Goal: Information Seeking & Learning: Find contact information

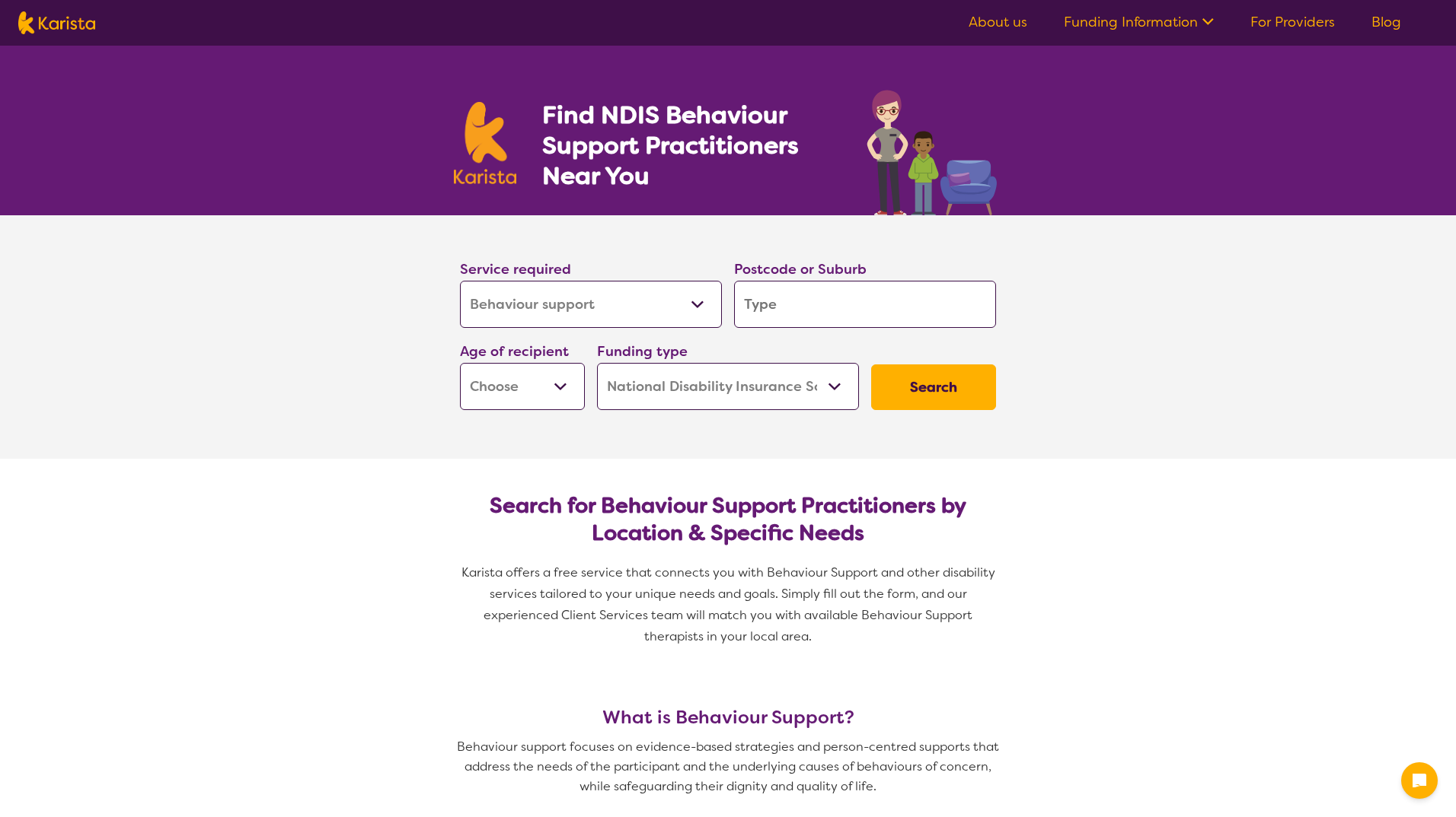
select select "Behaviour support"
select select "NDIS"
select select "Behaviour support"
select select "NDIS"
click at [857, 305] on input "search" at bounding box center [859, 304] width 262 height 47
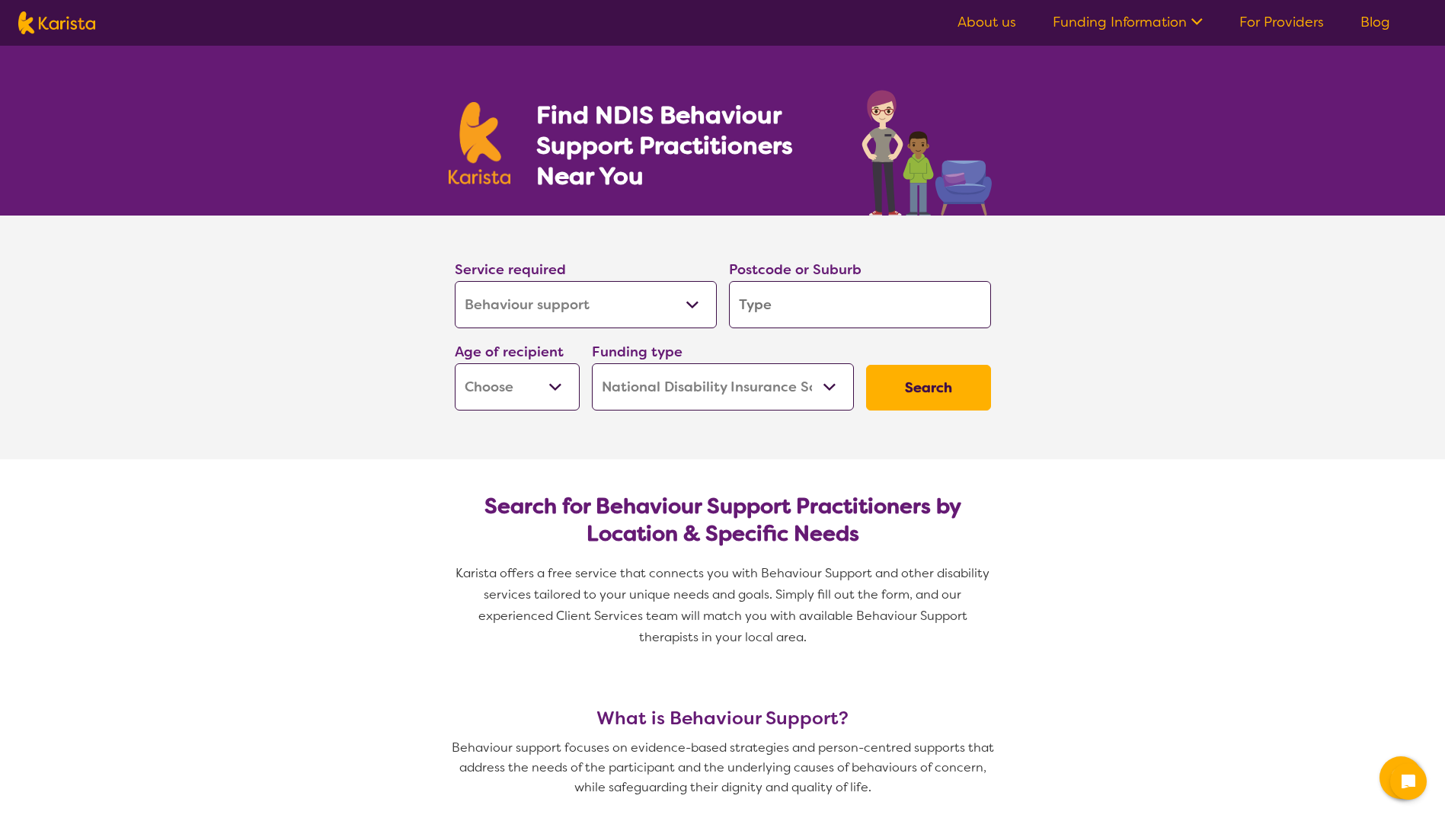
type input "4"
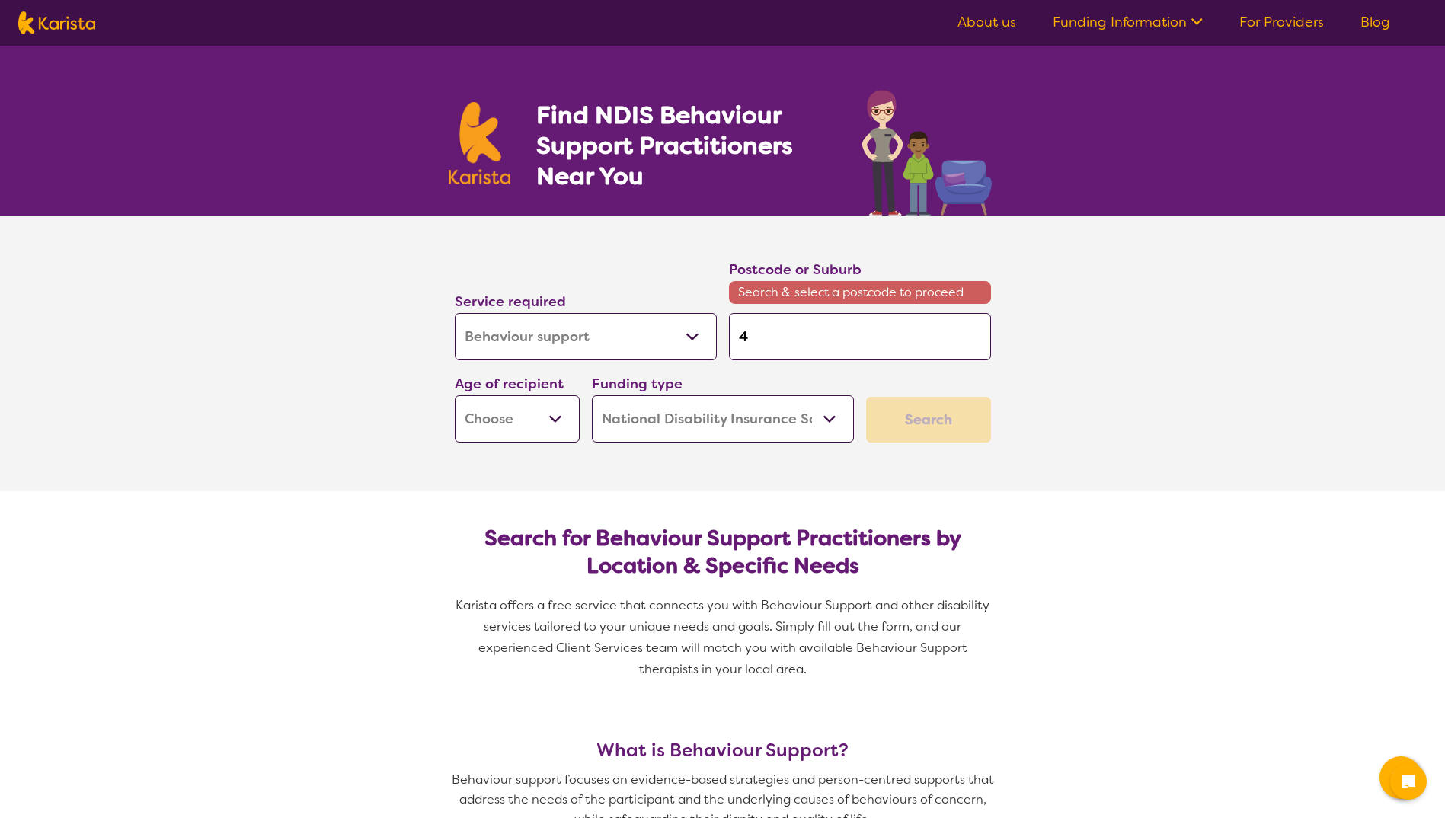
type input "40"
type input "406"
type input "4069"
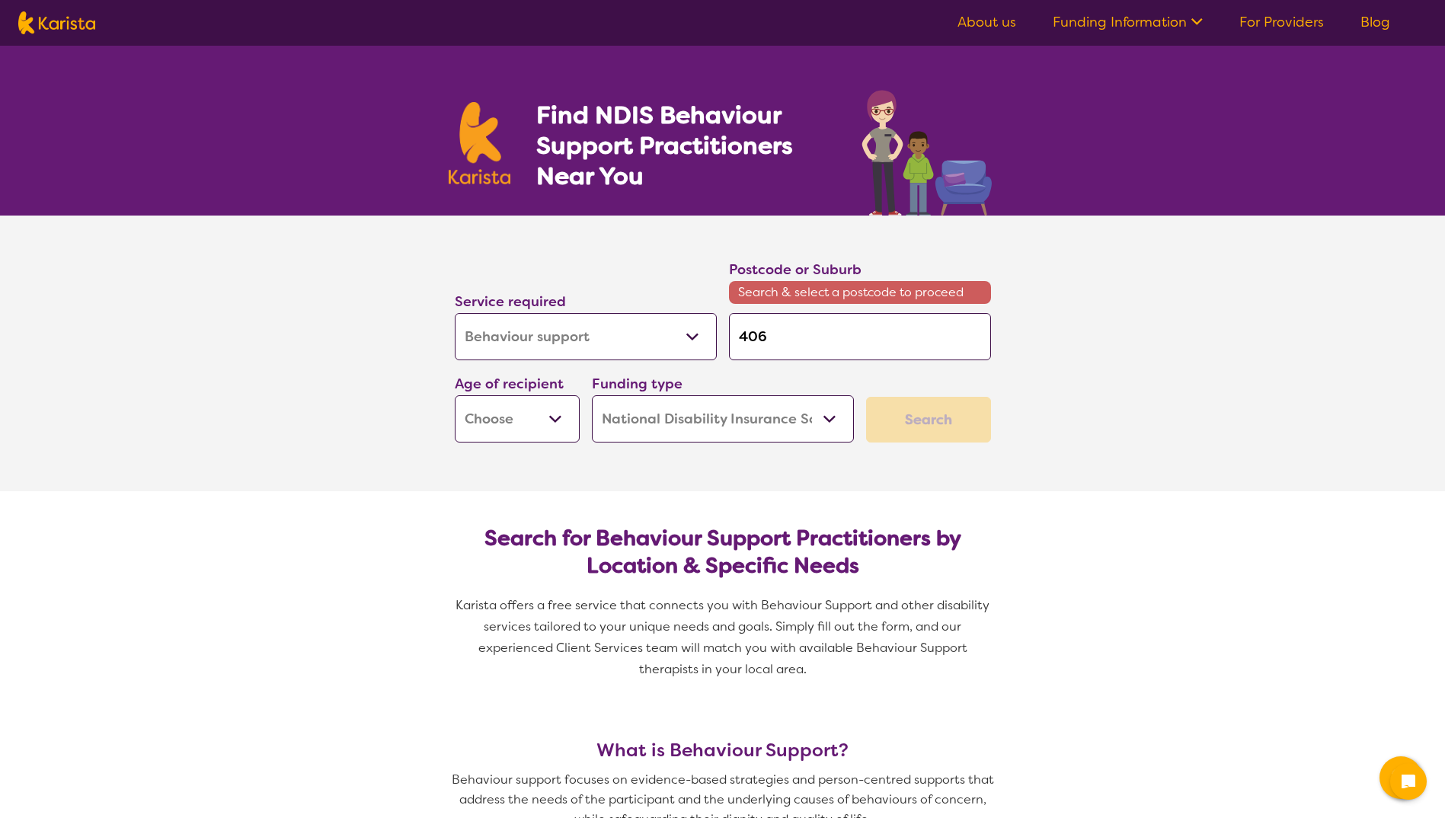
type input "4069"
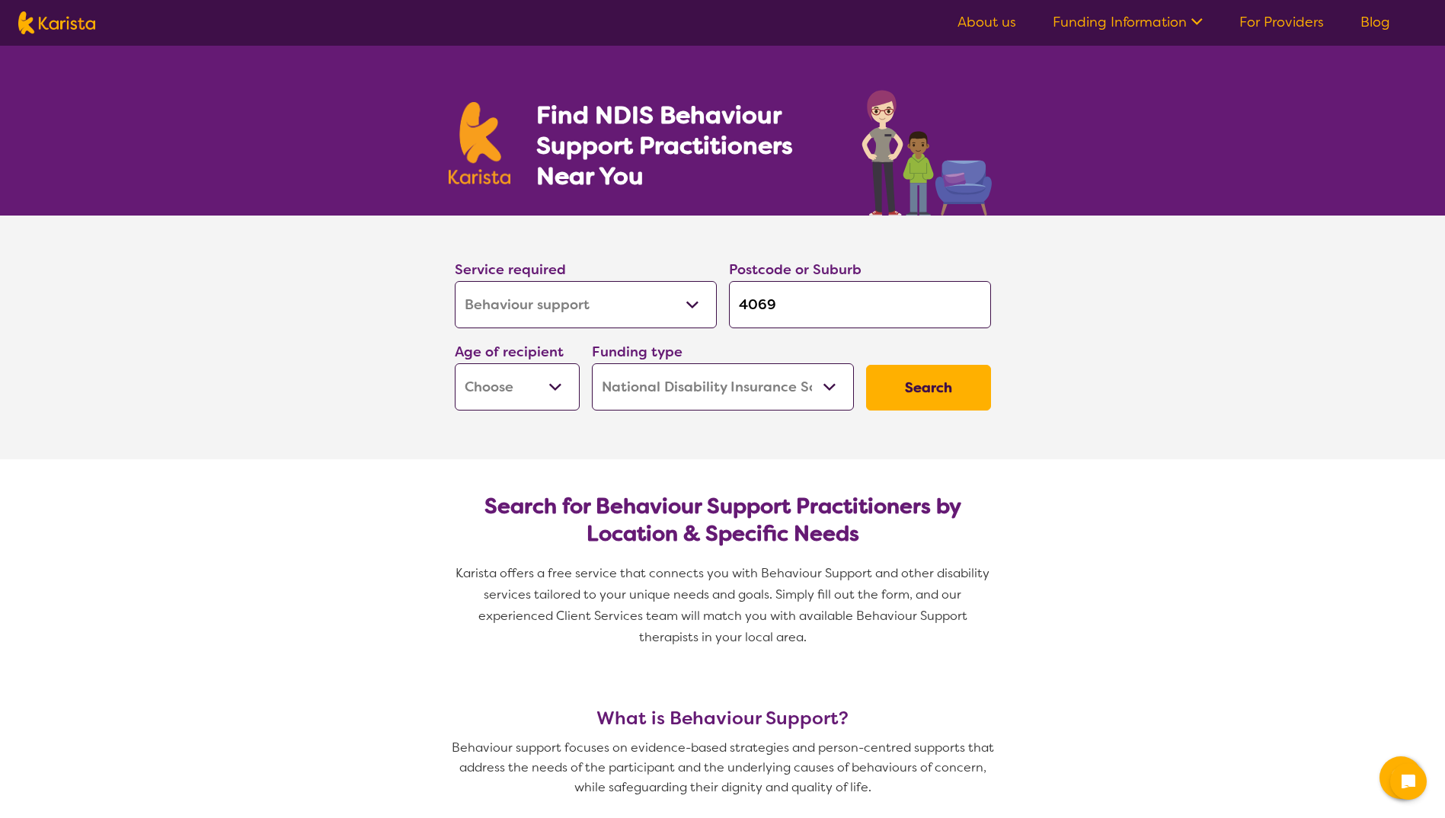
type input "4069"
click at [540, 384] on select "Early Childhood - 0 to 9 Child - 10 to 11 Adolescent - 12 to 17 Adult - 18 to 6…" at bounding box center [517, 386] width 125 height 47
select select "EC"
click at [455, 363] on select "Early Childhood - 0 to 9 Child - 10 to 11 Adolescent - 12 to 17 Adult - 18 to 6…" at bounding box center [517, 386] width 125 height 47
select select "EC"
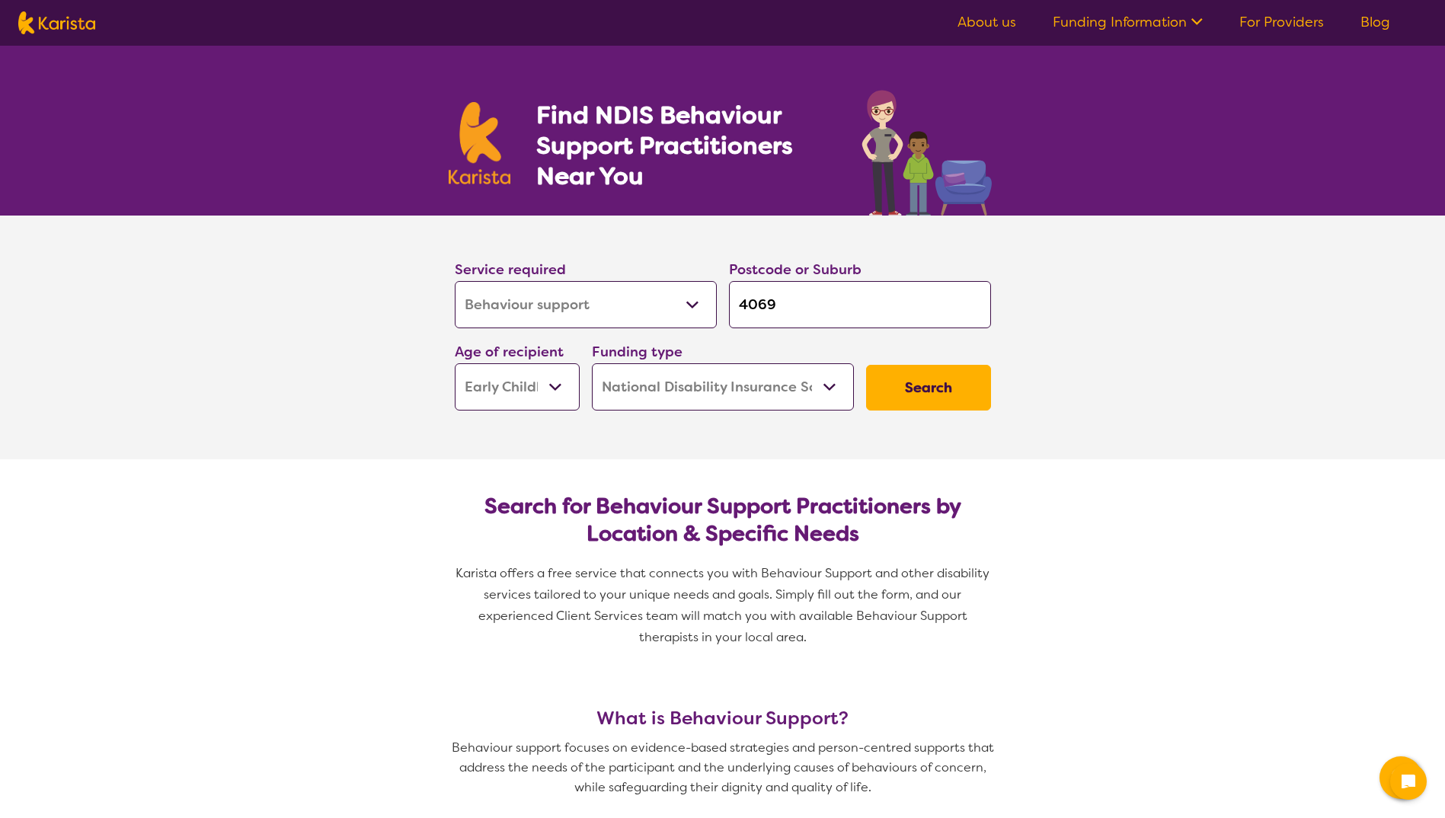
click at [953, 386] on button "Search" at bounding box center [928, 388] width 125 height 46
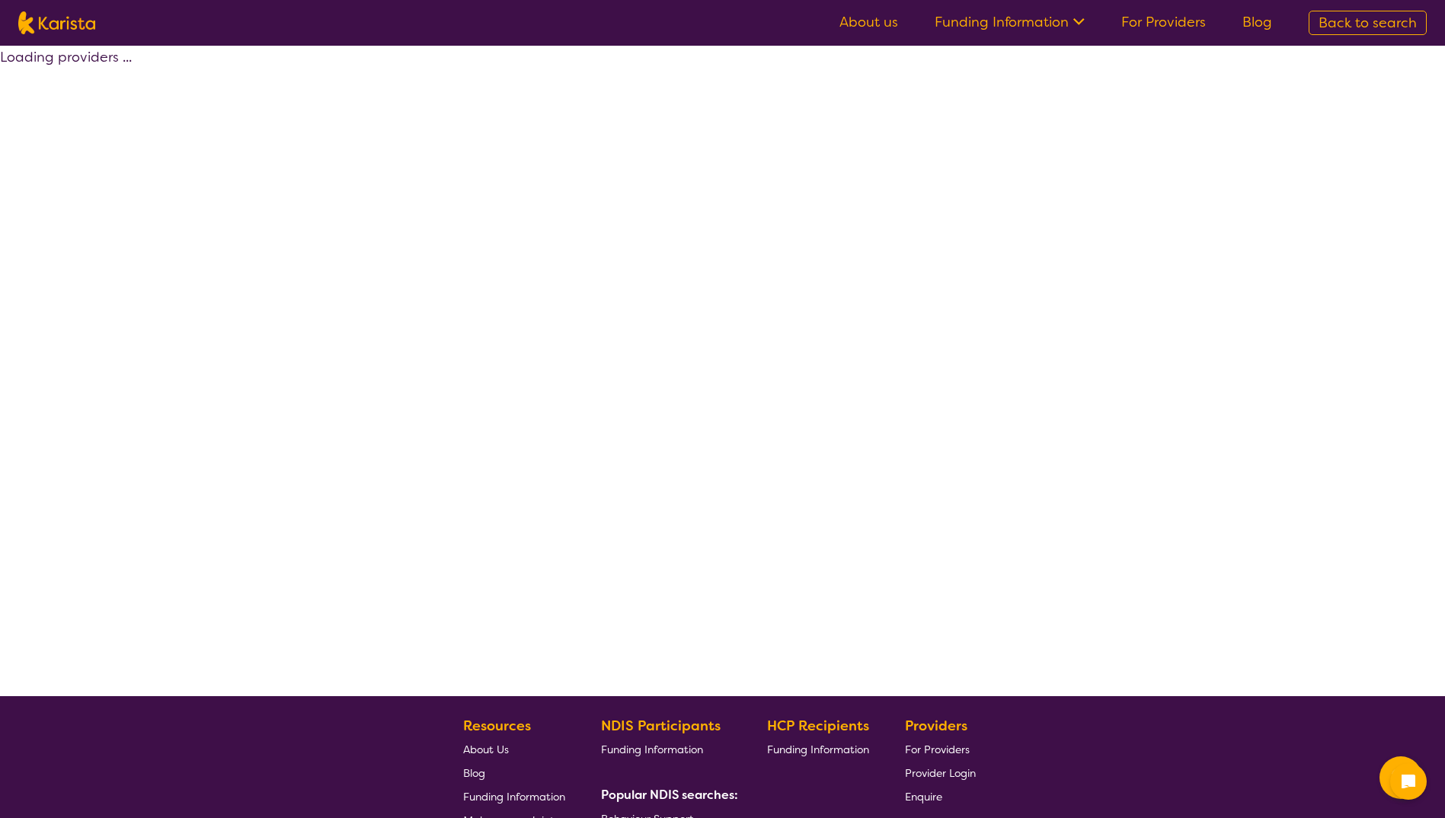
select select "by_score"
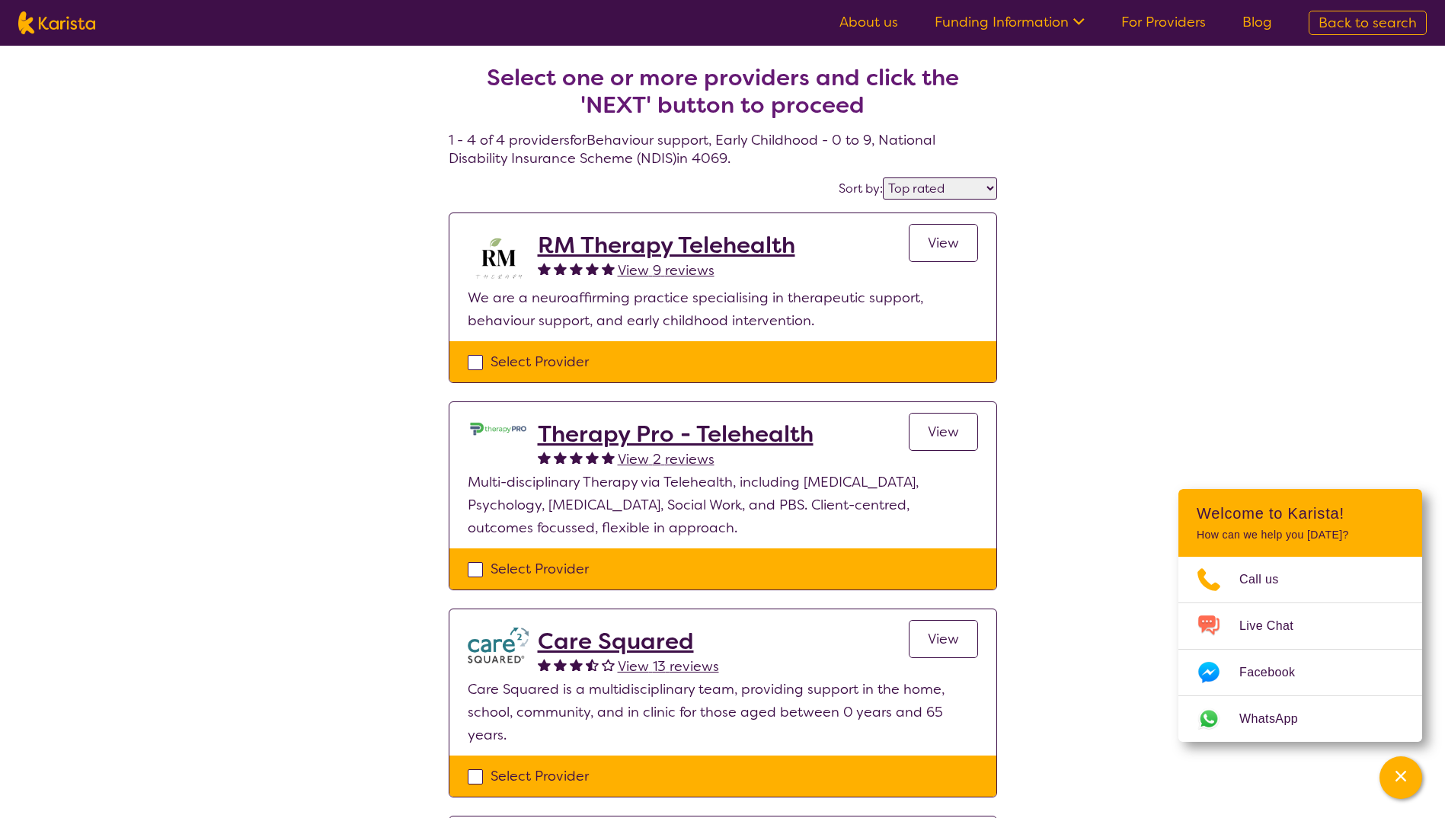
click at [694, 245] on h2 "RM Therapy Telehealth" at bounding box center [667, 245] width 258 height 27
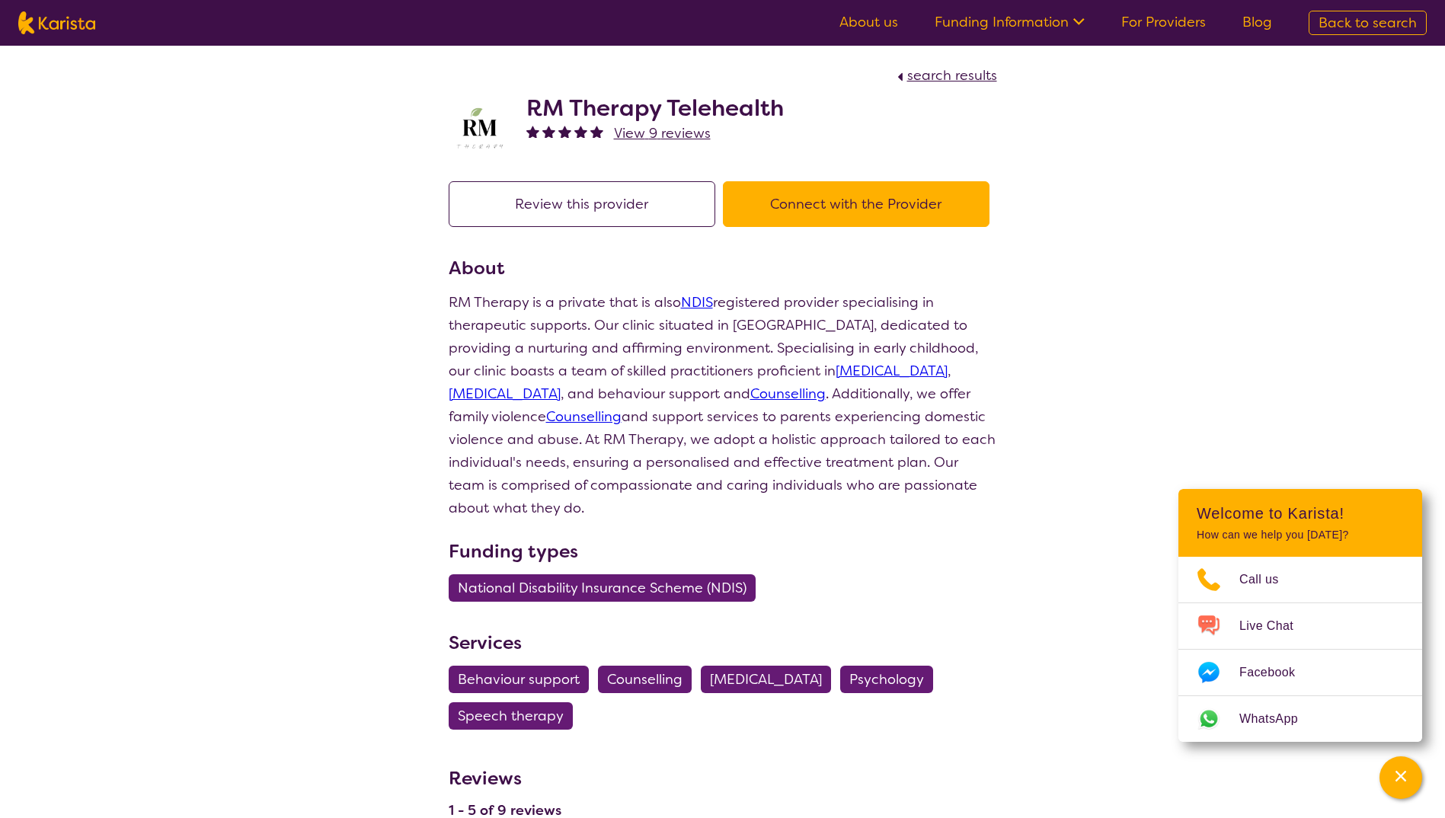
click at [1099, 282] on div "search results RM Therapy Telehealth View 9 reviews Review this provider Connec…" at bounding box center [722, 834] width 1445 height 1577
select select "by_score"
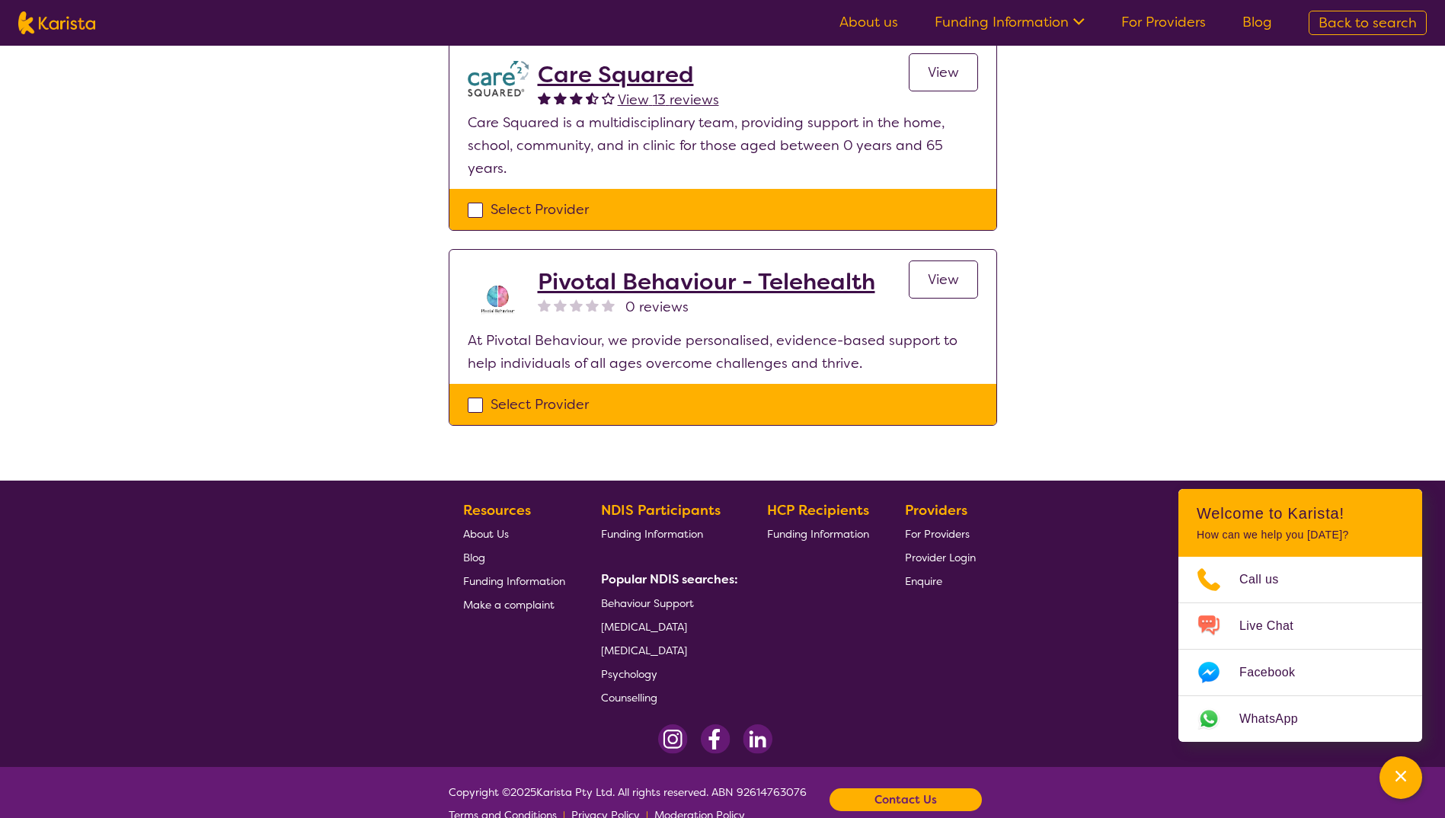
scroll to position [597, 0]
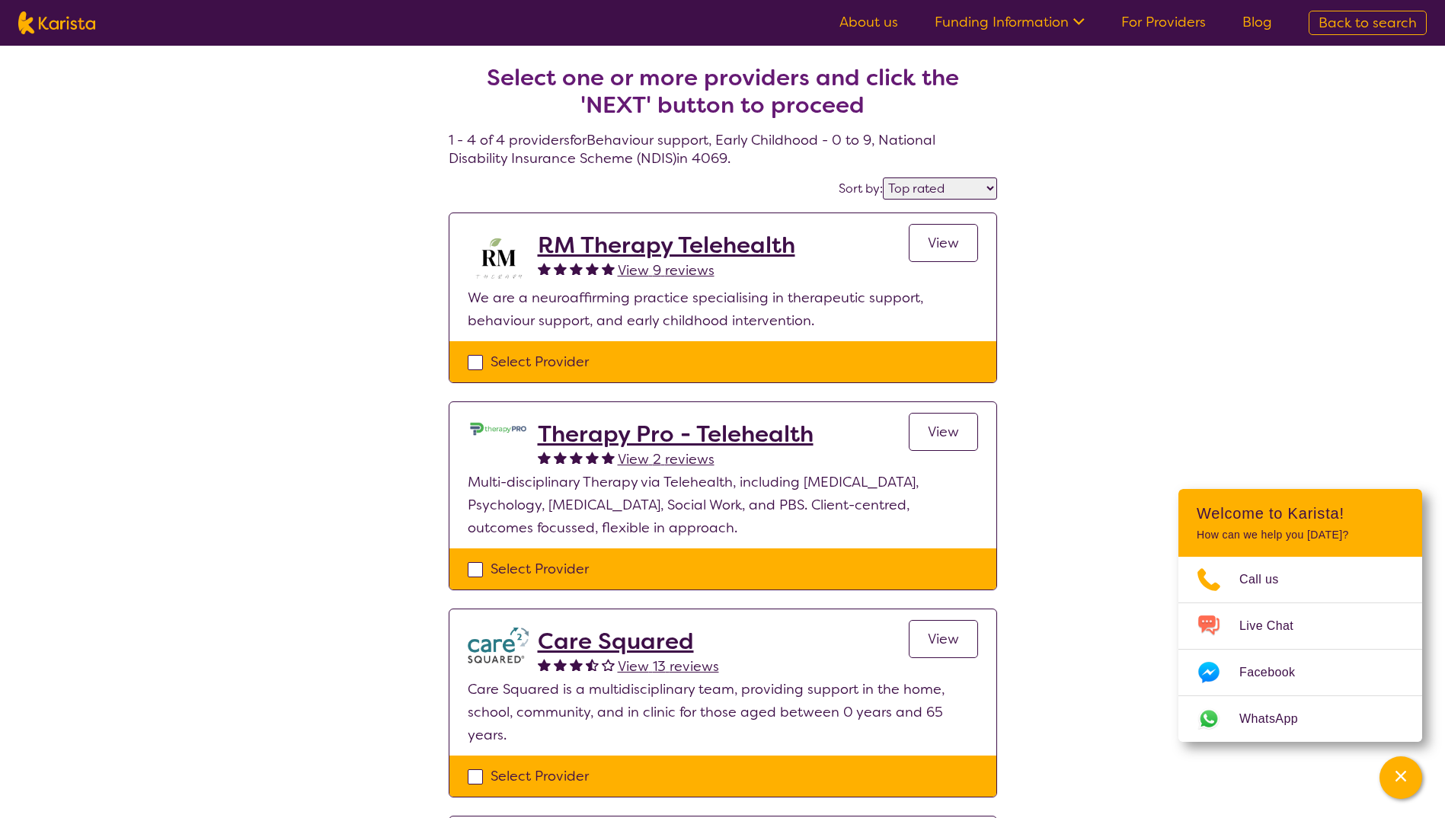
select select "Behaviour support"
select select "EC"
select select "NDIS"
select select "Behaviour support"
select select "EC"
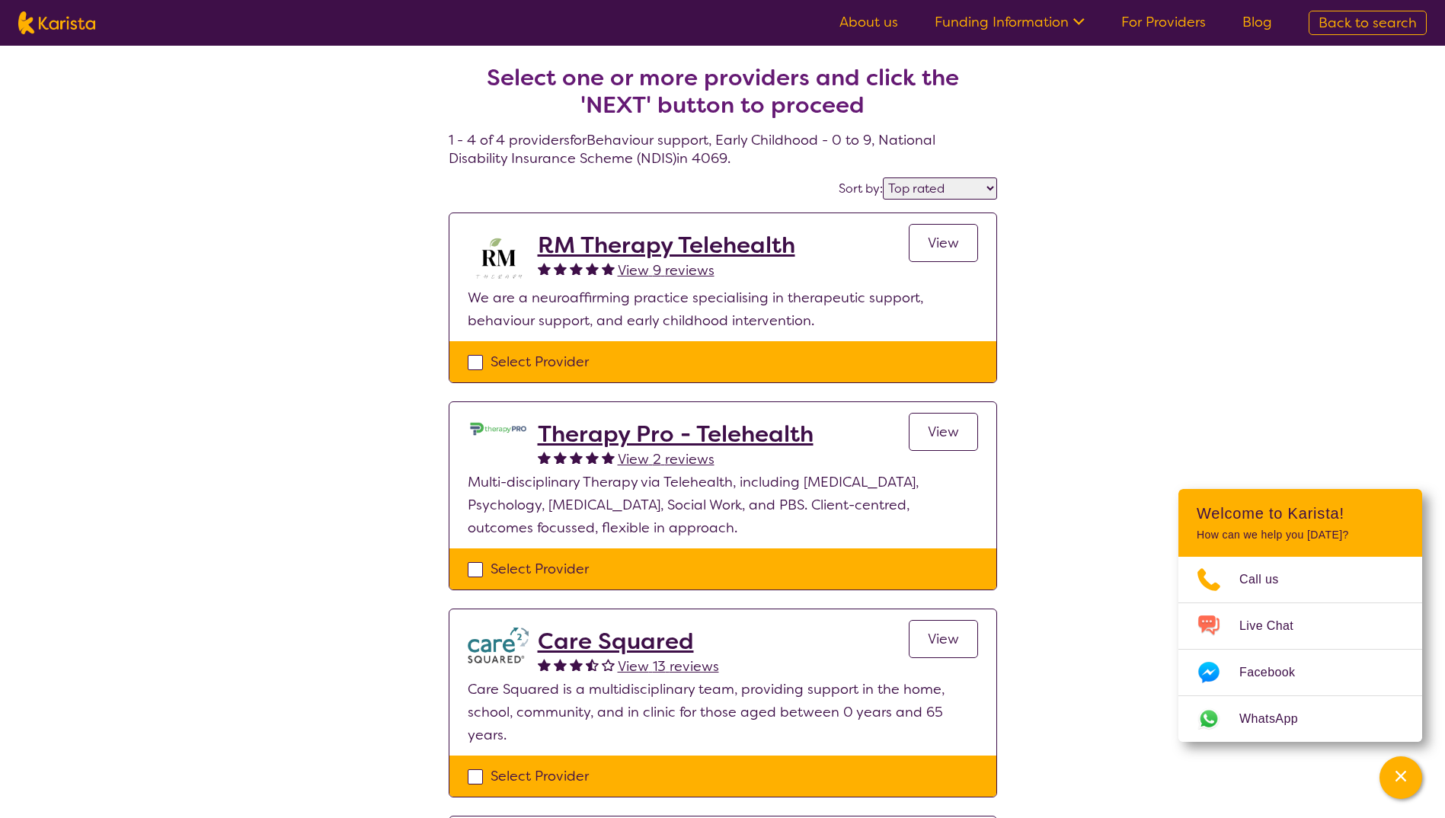
select select "NDIS"
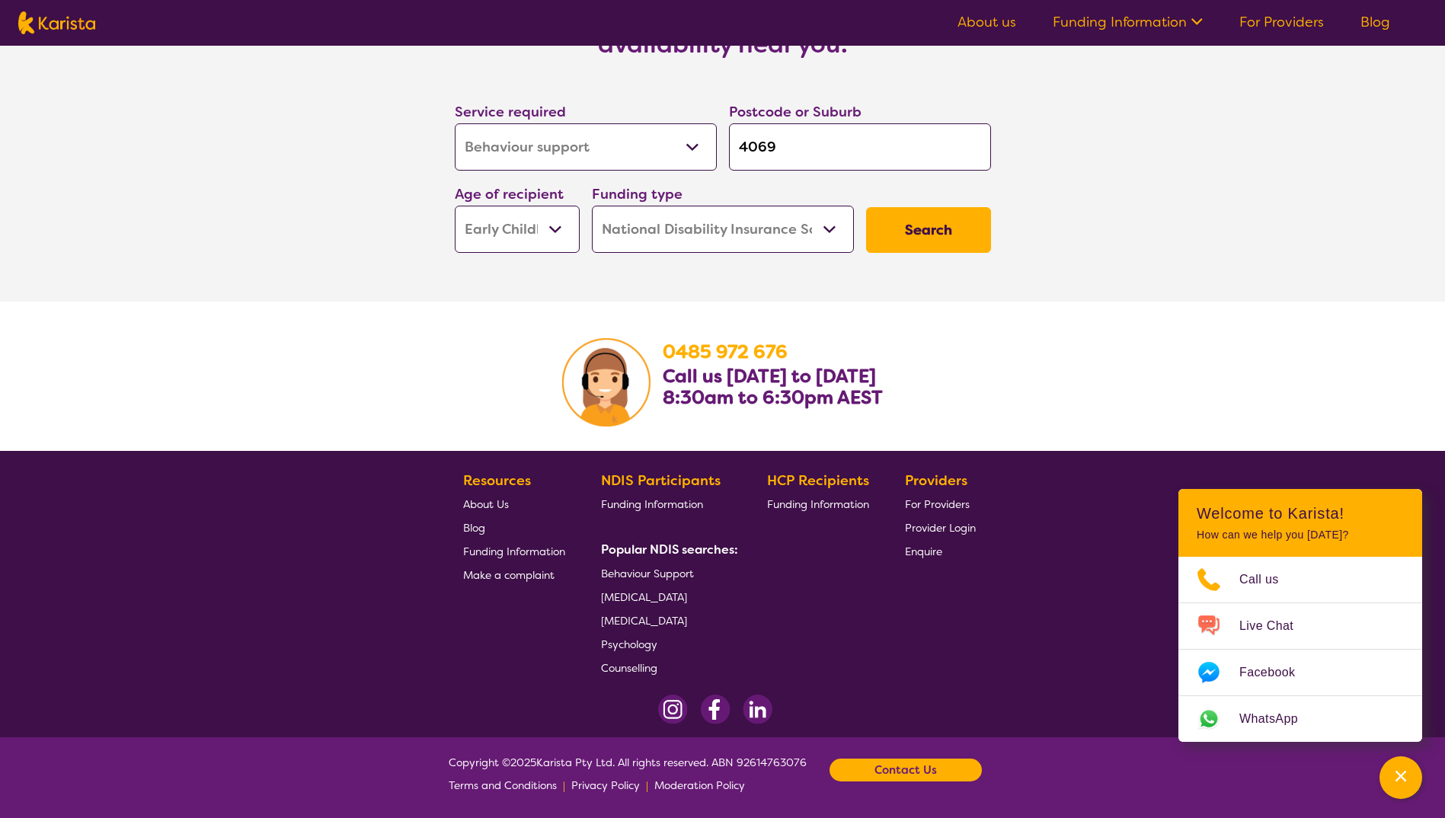
scroll to position [2038, 0]
